Goal: Information Seeking & Learning: Check status

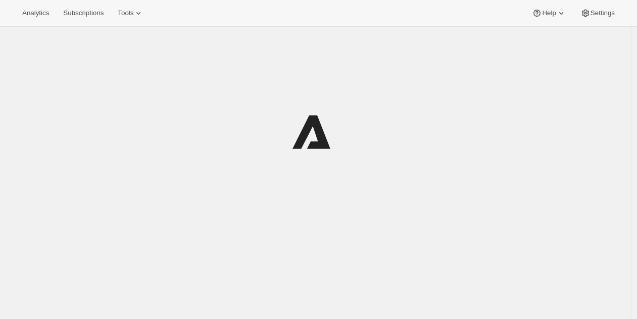
scroll to position [27, 0]
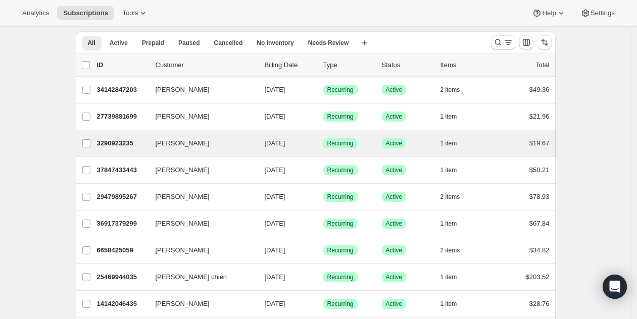
scroll to position [36, 0]
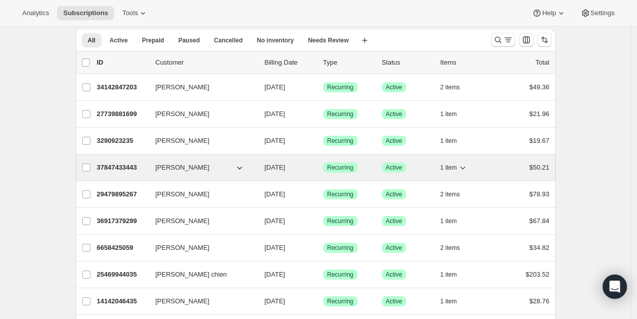
click at [138, 168] on p "37847433443" at bounding box center [122, 168] width 51 height 10
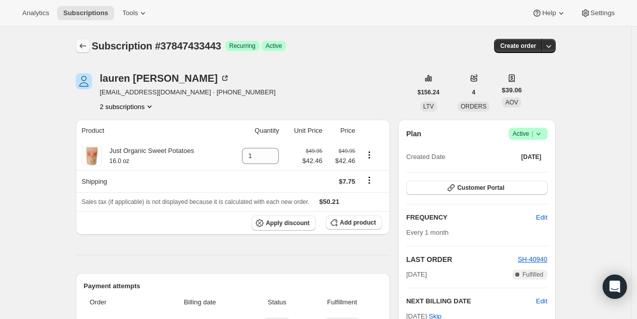
click at [90, 51] on button "Subscriptions" at bounding box center [83, 46] width 14 height 14
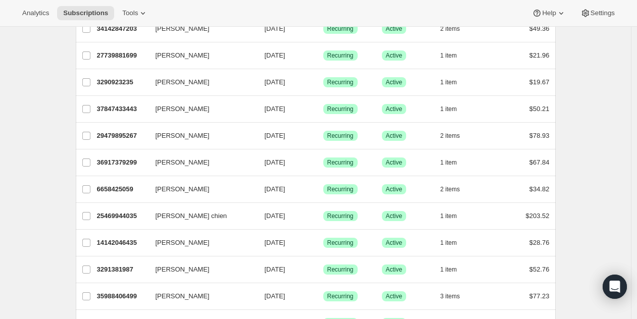
scroll to position [80, 0]
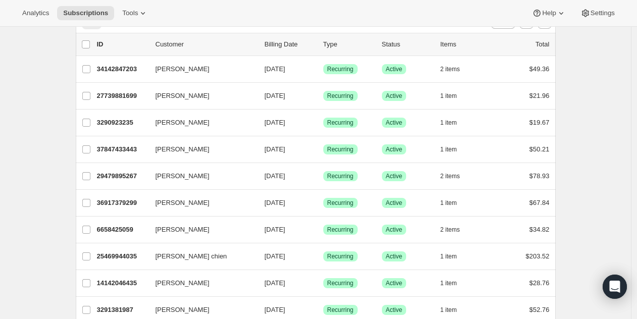
scroll to position [0, 0]
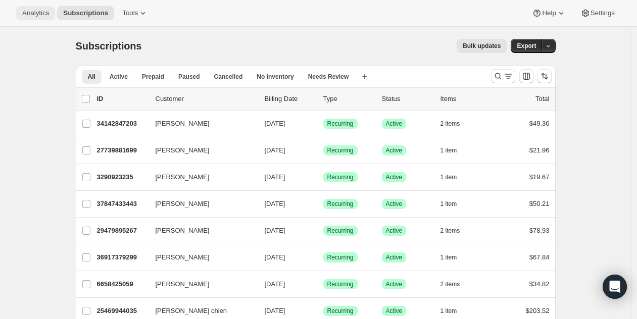
click at [46, 9] on span "Analytics" at bounding box center [35, 13] width 27 height 8
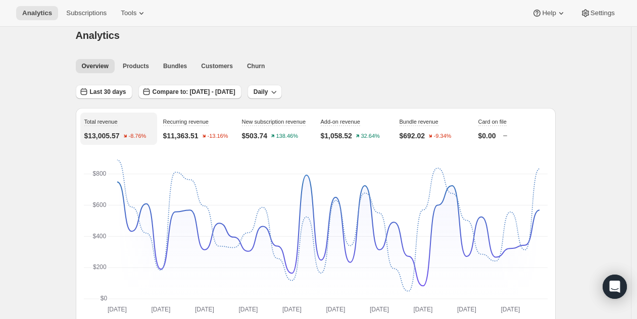
scroll to position [12, 0]
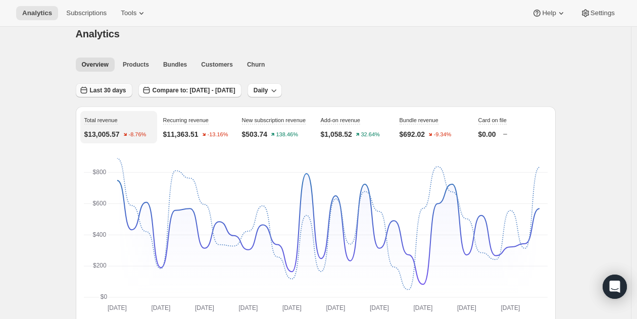
click at [116, 90] on span "Last 30 days" at bounding box center [108, 90] width 36 height 8
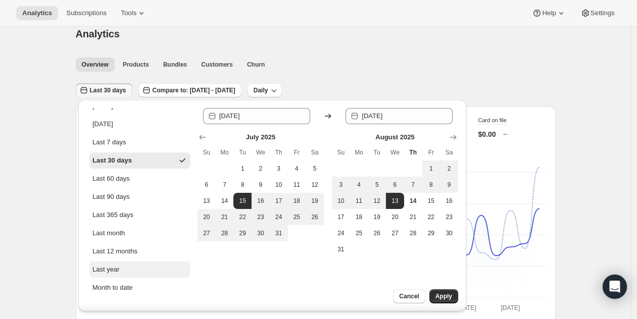
scroll to position [27, 0]
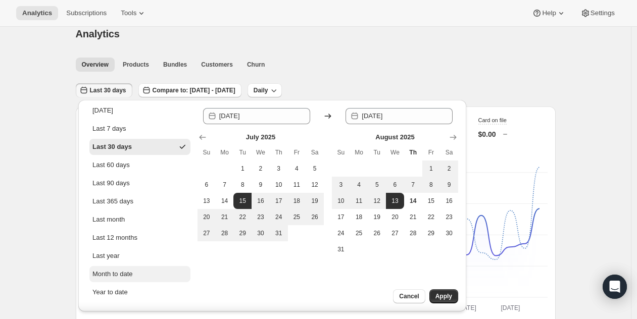
click at [133, 269] on div "Month to date" at bounding box center [112, 274] width 40 height 10
type input "[DATE]"
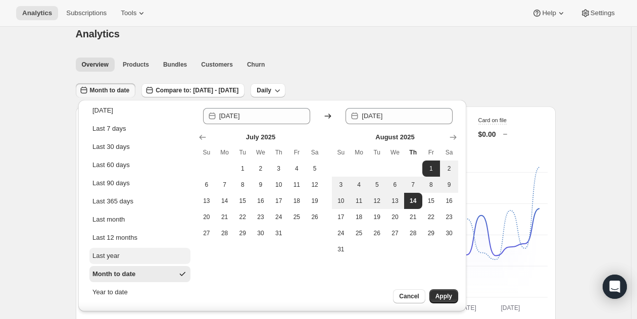
scroll to position [0, 0]
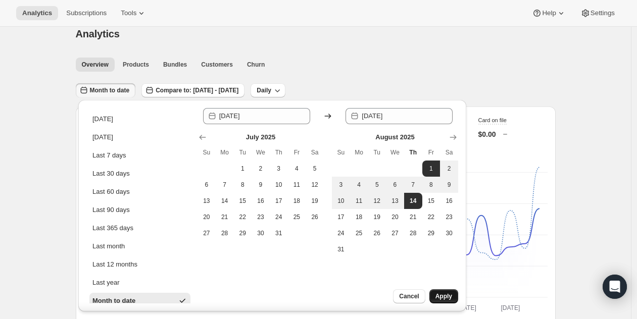
click at [449, 297] on span "Apply" at bounding box center [443, 296] width 17 height 8
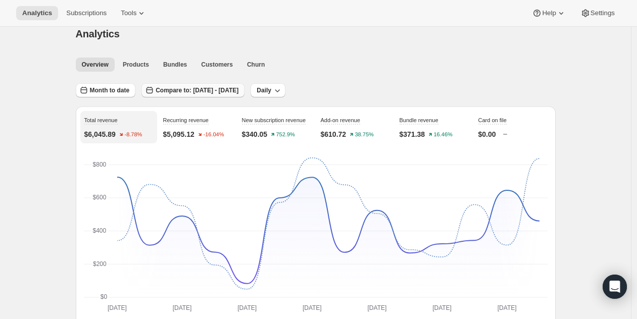
click at [238, 87] on span "Compare to: [DATE] - [DATE]" at bounding box center [197, 90] width 83 height 8
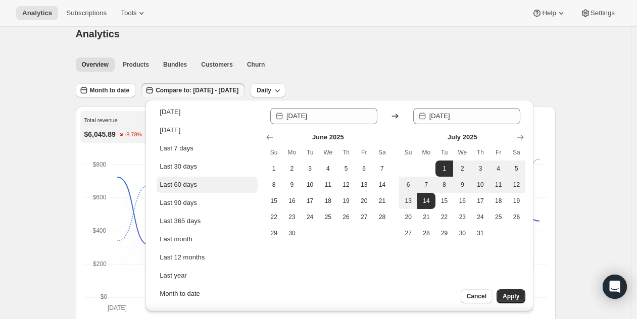
scroll to position [28, 0]
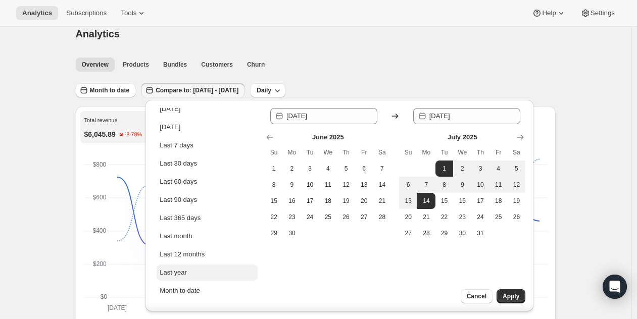
click at [190, 275] on button "Last year" at bounding box center [207, 273] width 101 height 16
type input "[DATE]"
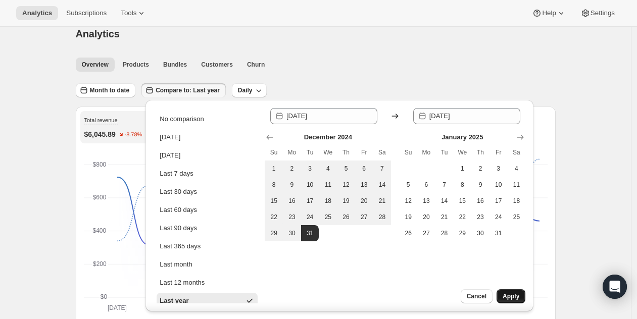
click at [510, 298] on span "Apply" at bounding box center [511, 296] width 17 height 8
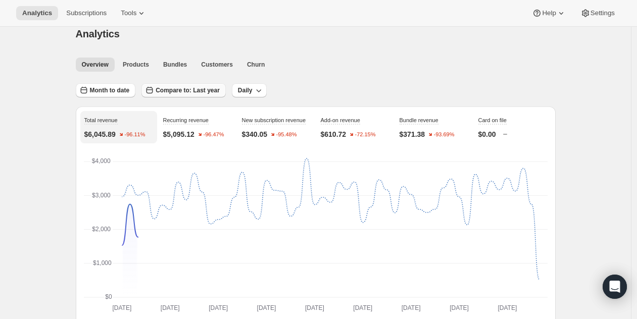
click at [200, 85] on button "Compare to: Last year" at bounding box center [183, 90] width 84 height 14
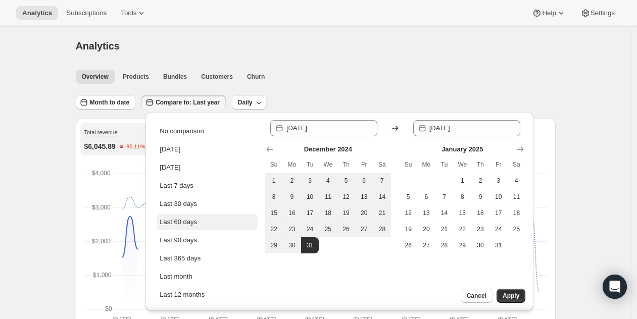
scroll to position [2, 0]
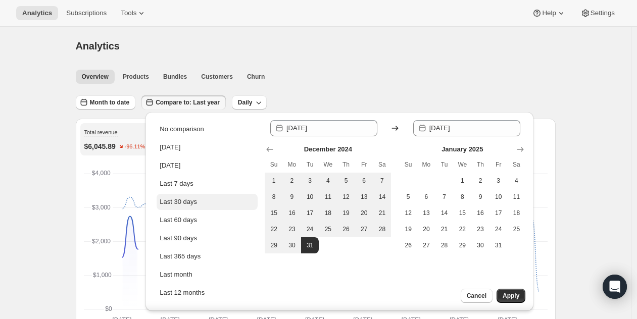
click at [180, 194] on button "Last 30 days" at bounding box center [207, 202] width 101 height 16
type input "[DATE]"
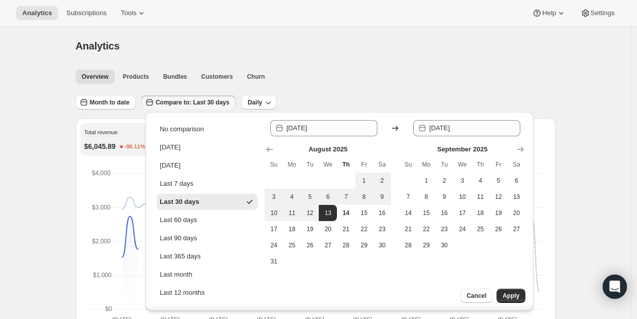
scroll to position [0, 0]
click at [511, 301] on button "Apply" at bounding box center [511, 296] width 29 height 14
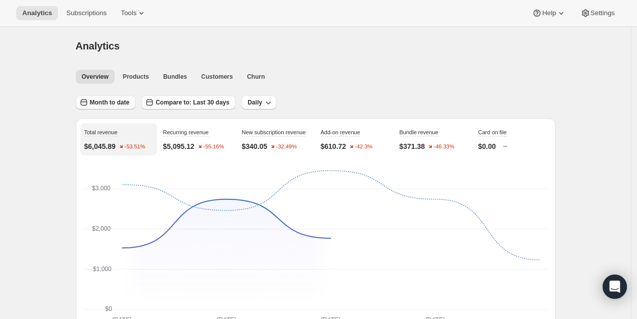
click at [122, 104] on span "Month to date" at bounding box center [110, 102] width 40 height 8
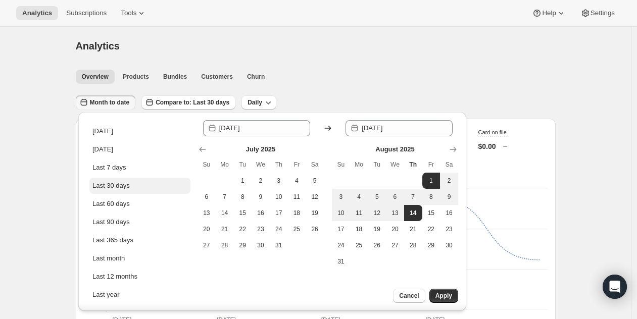
click at [121, 189] on div "Last 30 days" at bounding box center [110, 186] width 37 height 10
type input "[DATE]"
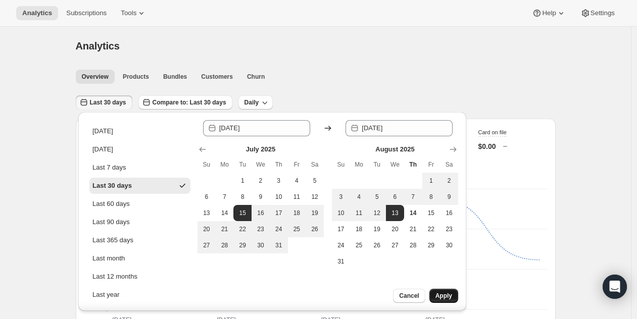
click at [447, 293] on span "Apply" at bounding box center [443, 296] width 17 height 8
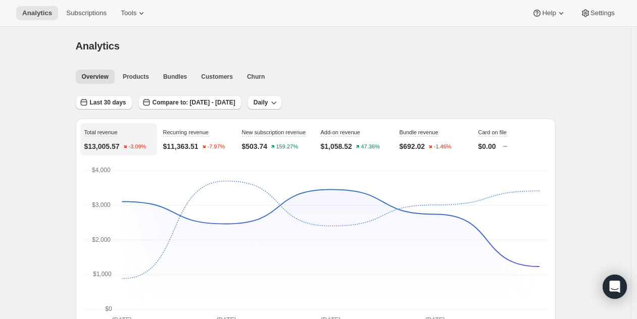
click at [411, 56] on div "Analytics. This page is ready Analytics" at bounding box center [316, 46] width 480 height 38
